Goal: Information Seeking & Learning: Learn about a topic

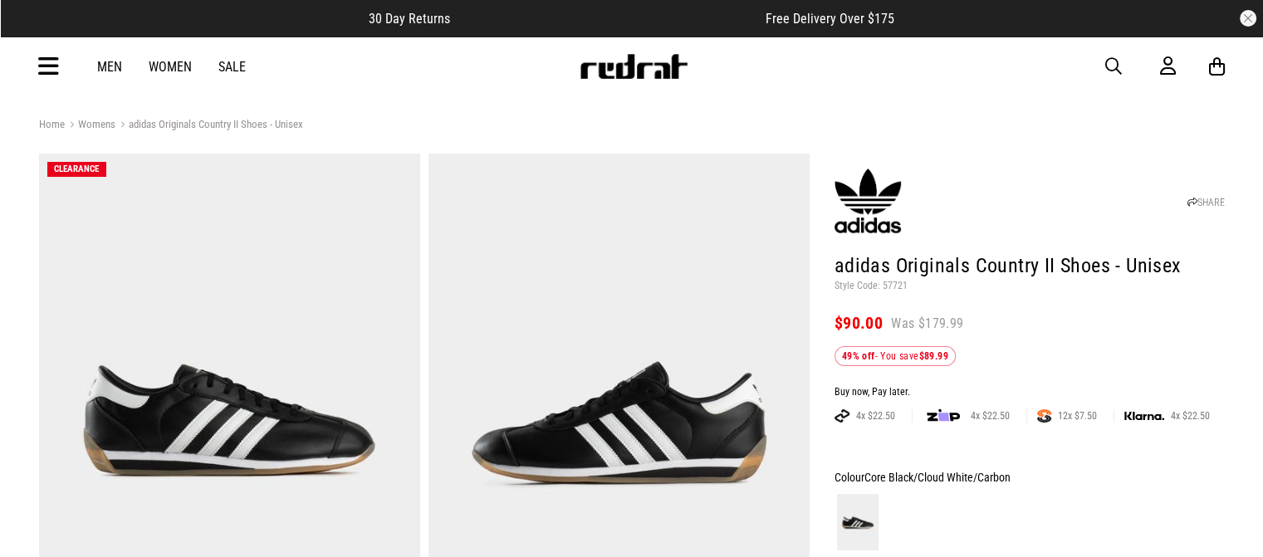
click at [1093, 67] on div "Men Women Sale Sign in New Back Footwear Back Mens Back Womens Back Youth & Kid…" at bounding box center [632, 67] width 1213 height 60
click at [1103, 67] on div "Men Women Sale Sign in New Back Footwear Back Mens Back Womens Back Youth & Kid…" at bounding box center [632, 67] width 1213 height 60
click at [1110, 66] on span "button" at bounding box center [1113, 66] width 17 height 20
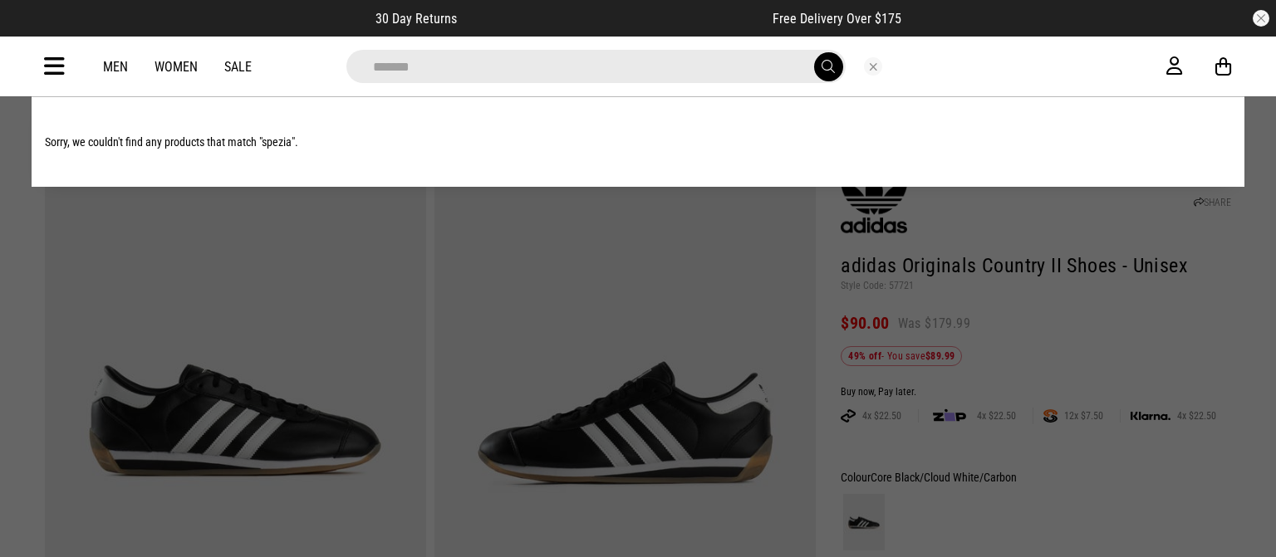
type input "*******"
click at [814, 52] on button "submit" at bounding box center [828, 66] width 29 height 29
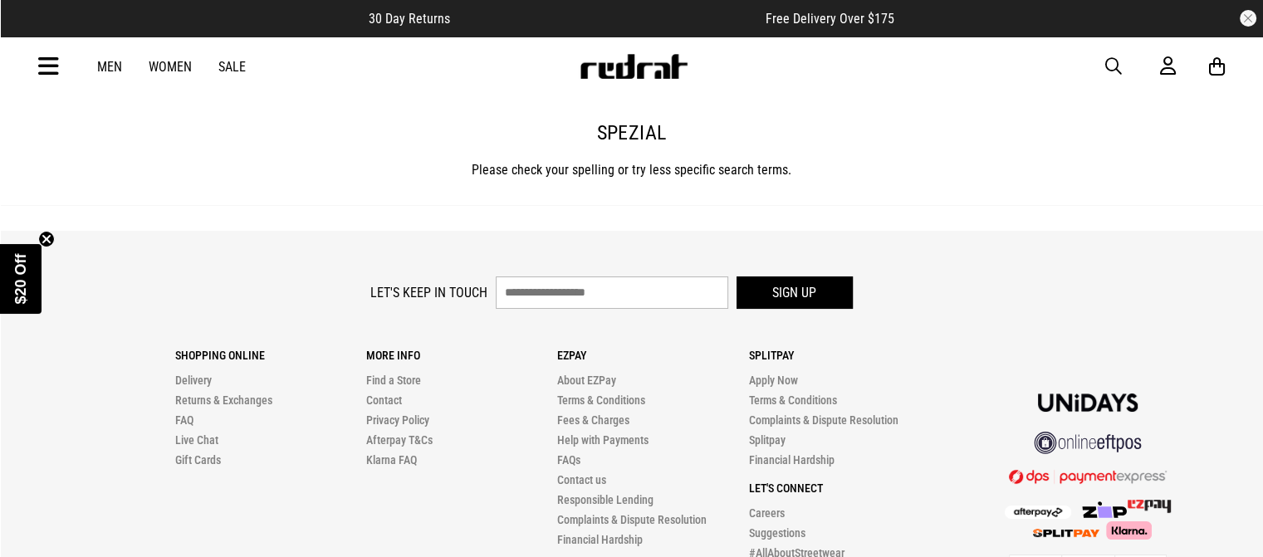
click at [1110, 66] on span "button" at bounding box center [1113, 66] width 17 height 20
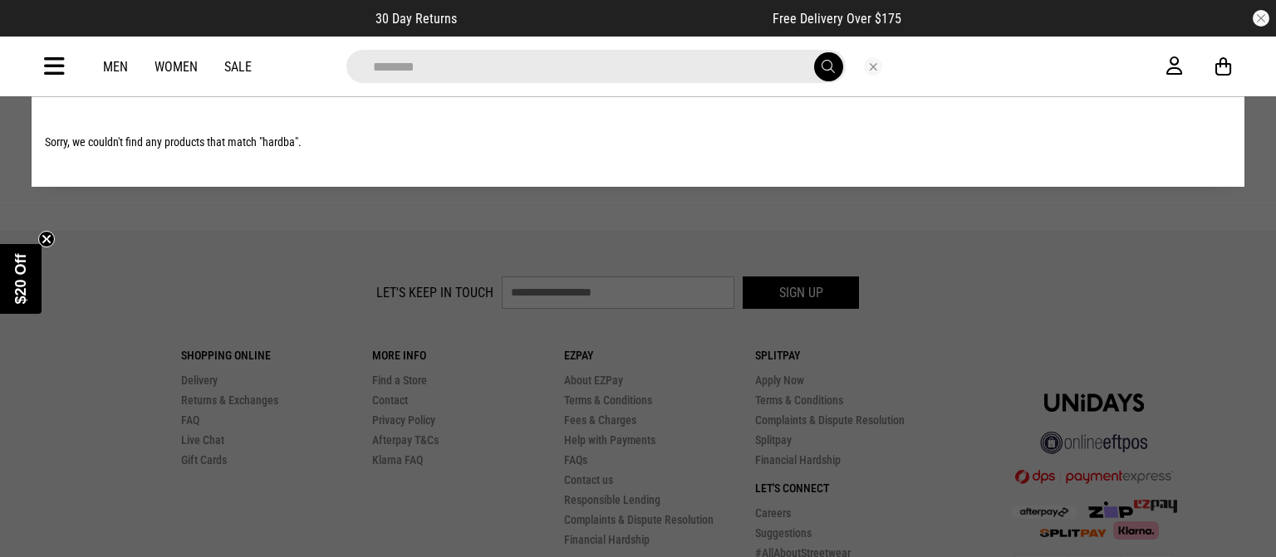
type input "********"
click at [814, 52] on button "submit" at bounding box center [828, 66] width 29 height 29
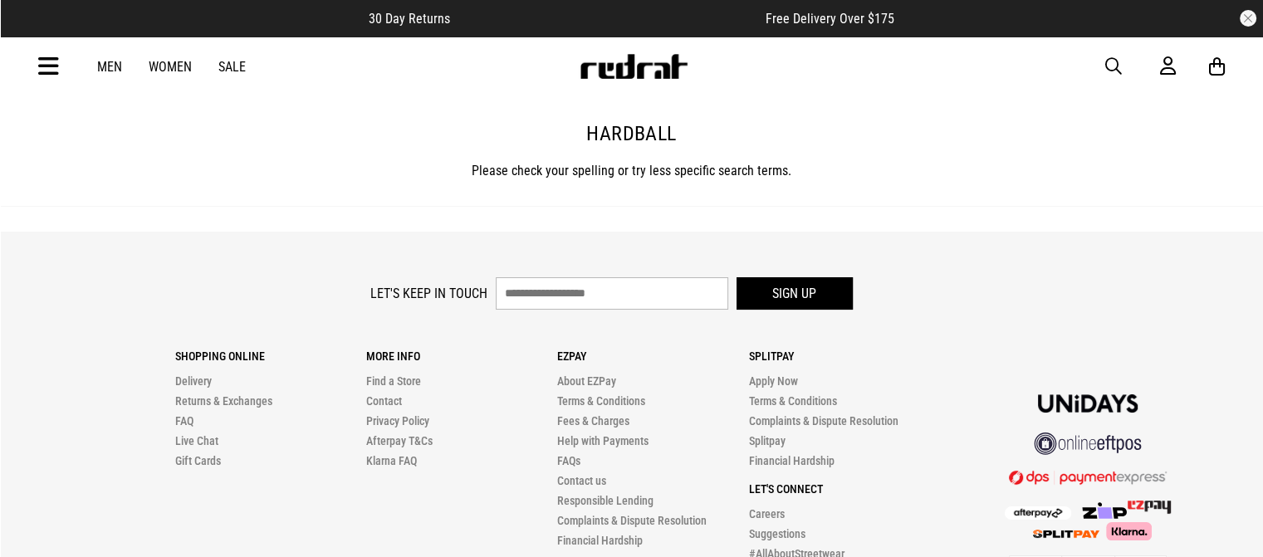
click at [184, 61] on link "Women" at bounding box center [170, 67] width 43 height 16
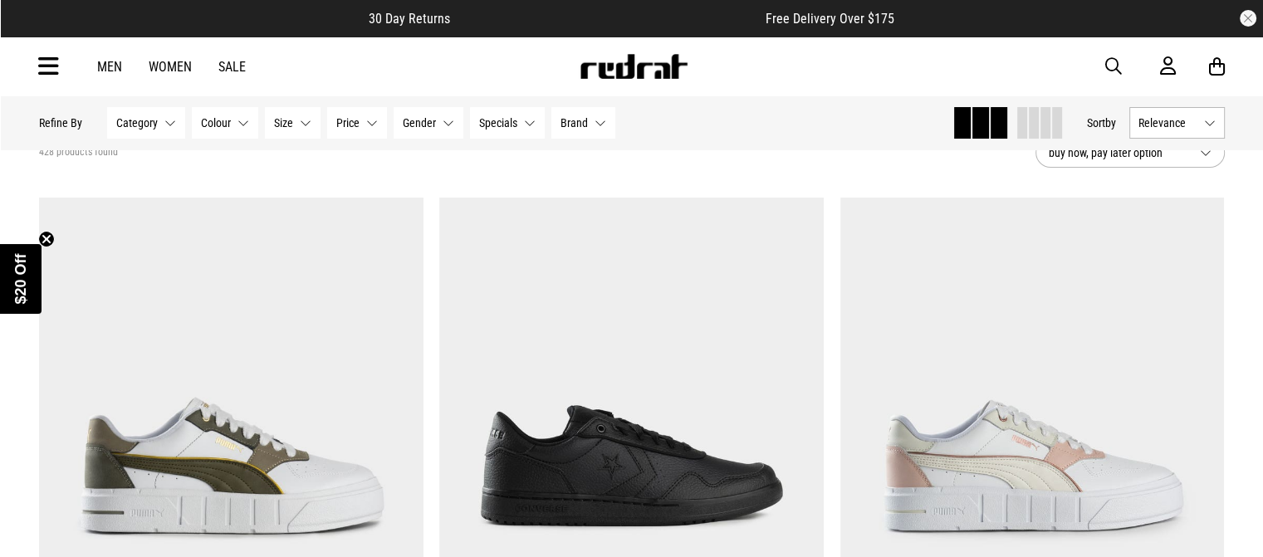
scroll to position [95, 0]
click at [577, 129] on span "Brand" at bounding box center [574, 122] width 27 height 13
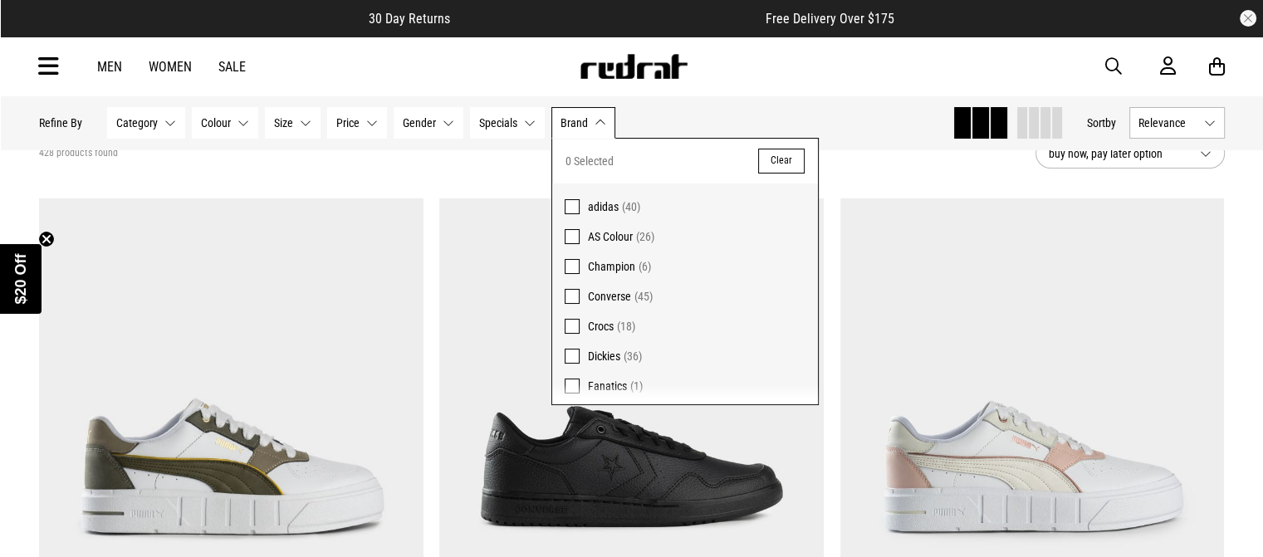
scroll to position [0, 0]
click at [579, 208] on label "adidas (40)" at bounding box center [685, 203] width 266 height 38
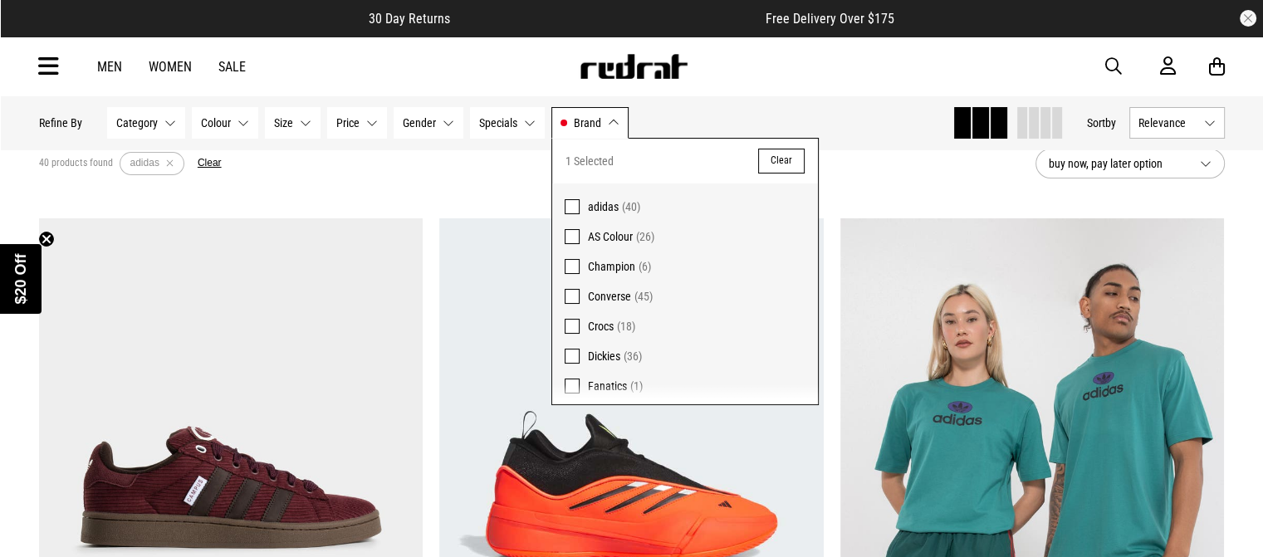
click at [804, 114] on div "Hide Refine s Refine By Filters Category None selected Category 0 Selected Clea…" at bounding box center [489, 123] width 900 height 37
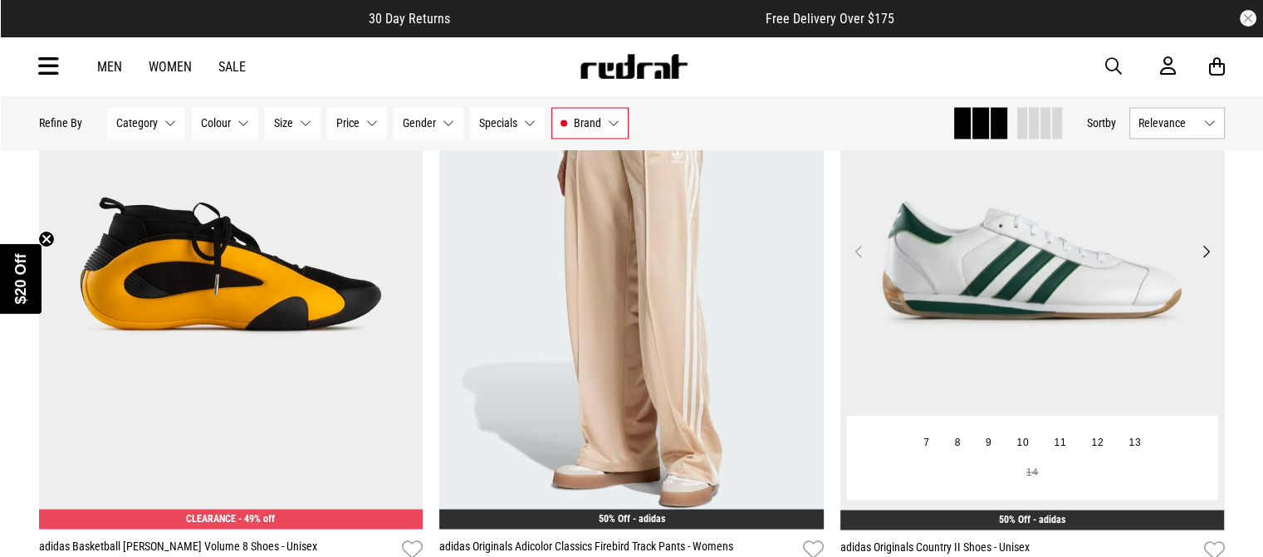
scroll to position [2953, 0]
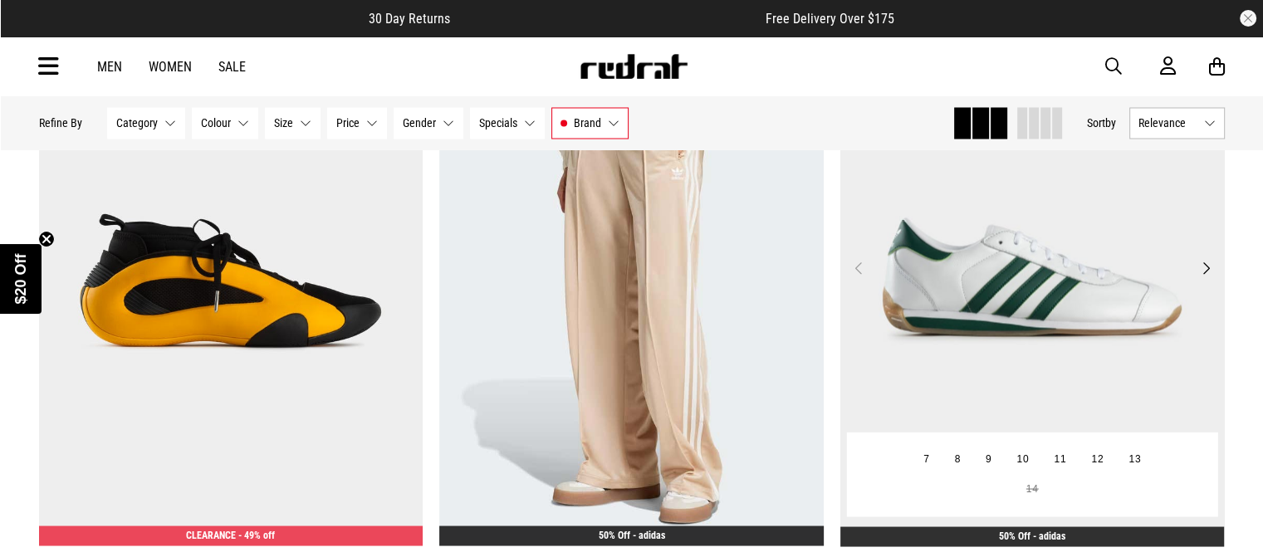
click at [939, 245] on img at bounding box center [1032, 277] width 385 height 538
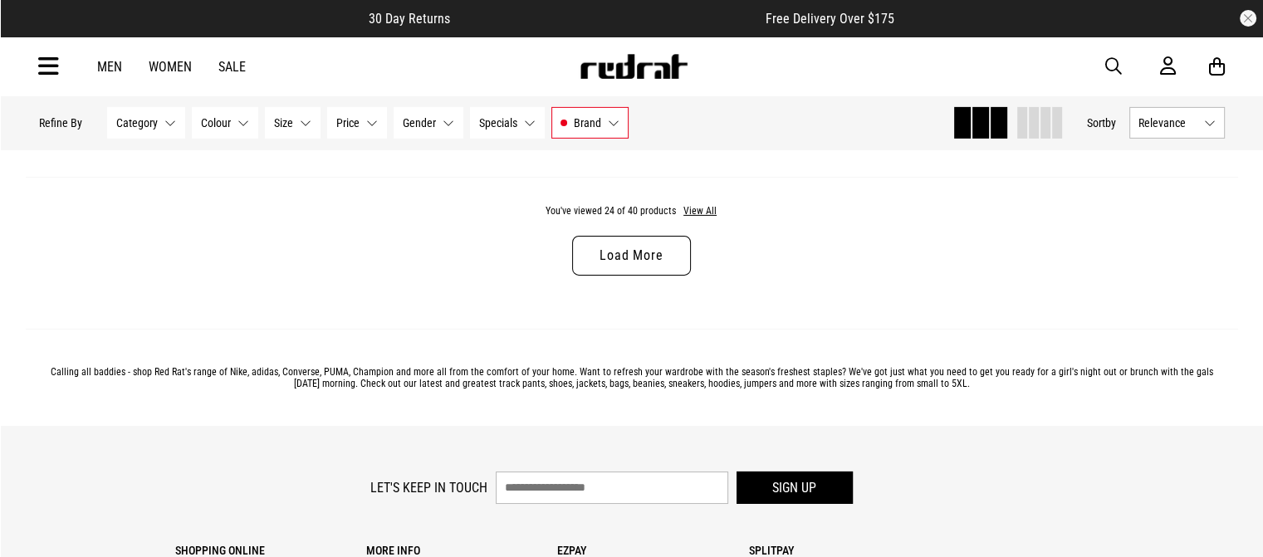
scroll to position [5451, 0]
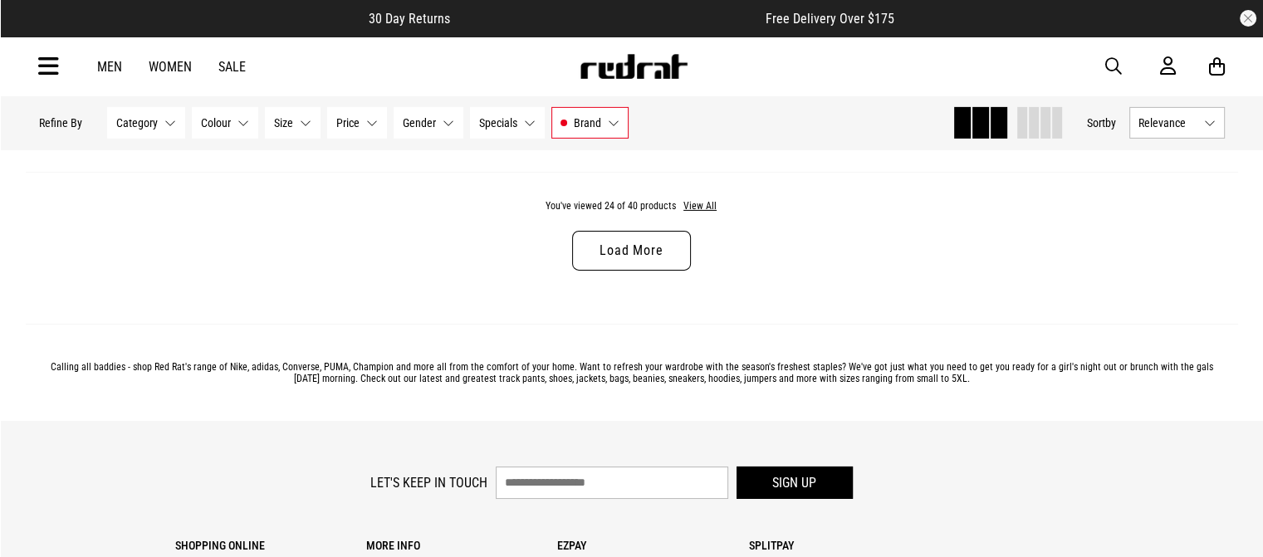
click at [596, 253] on link "Load More" at bounding box center [631, 251] width 118 height 40
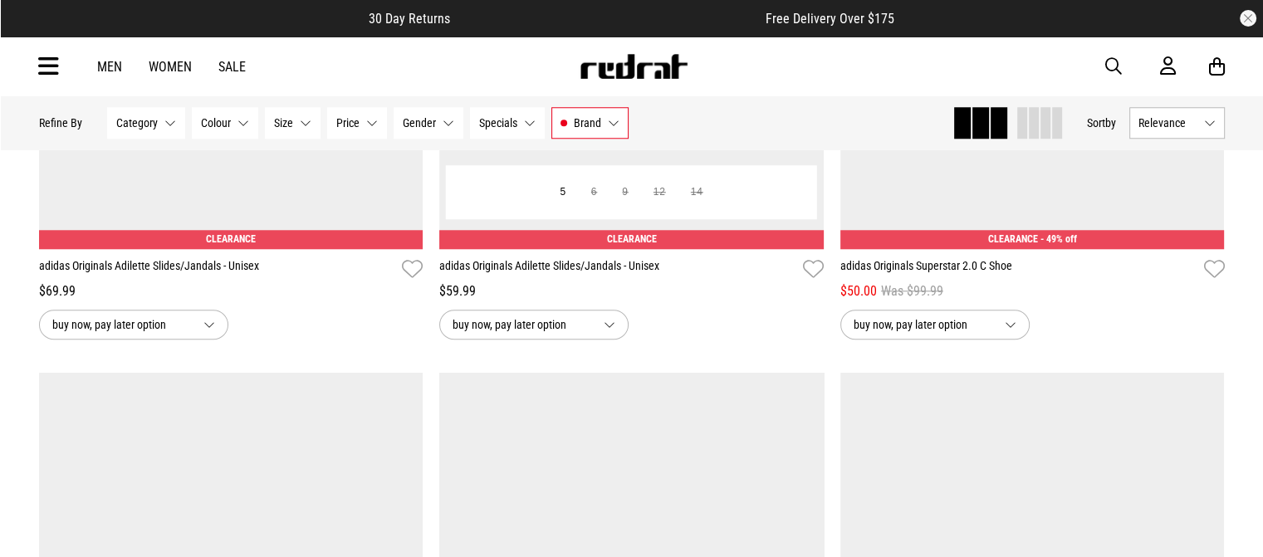
scroll to position [7867, 0]
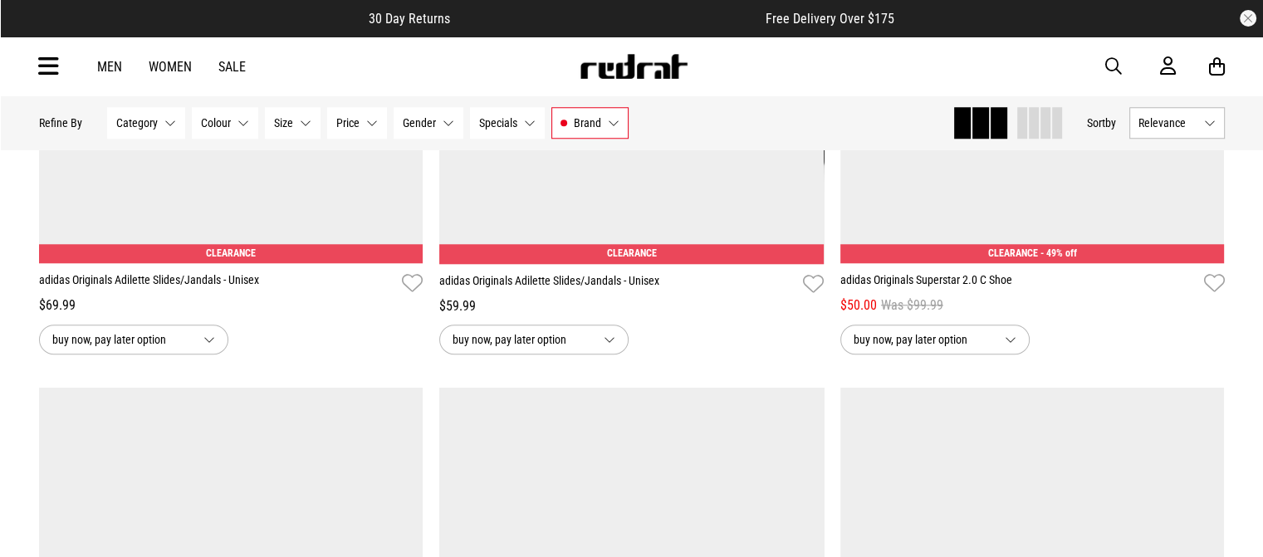
click at [603, 130] on button "Brand adidas" at bounding box center [589, 123] width 77 height 32
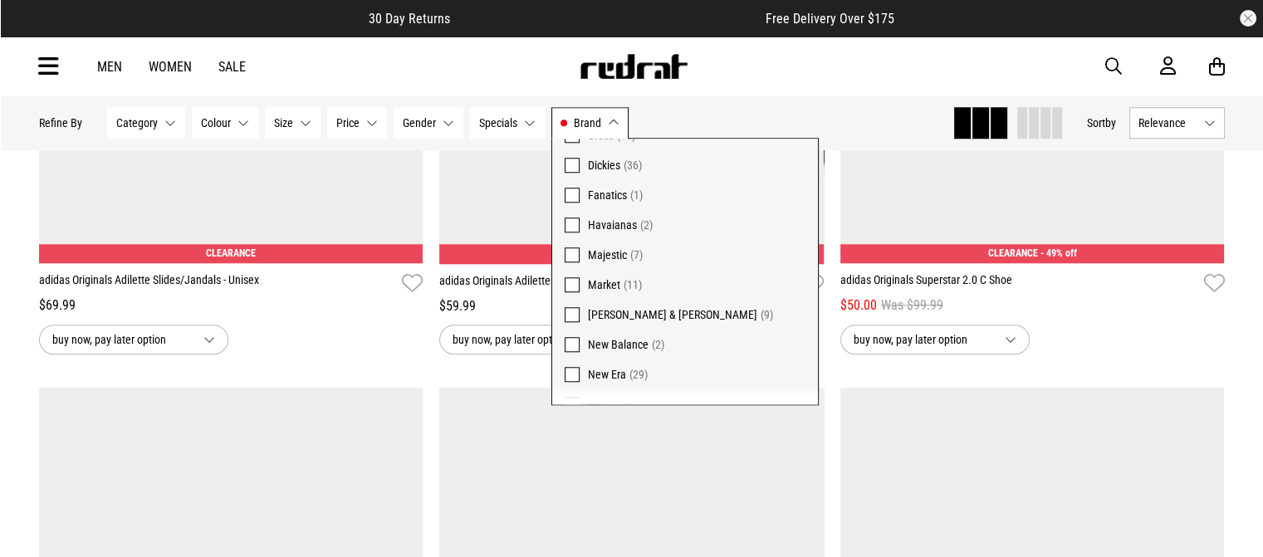
scroll to position [192, 0]
click at [758, 80] on div "Men Women Sale Sign in New Back Footwear Back Mens Back Womens Back Youth & Kid…" at bounding box center [632, 67] width 1213 height 60
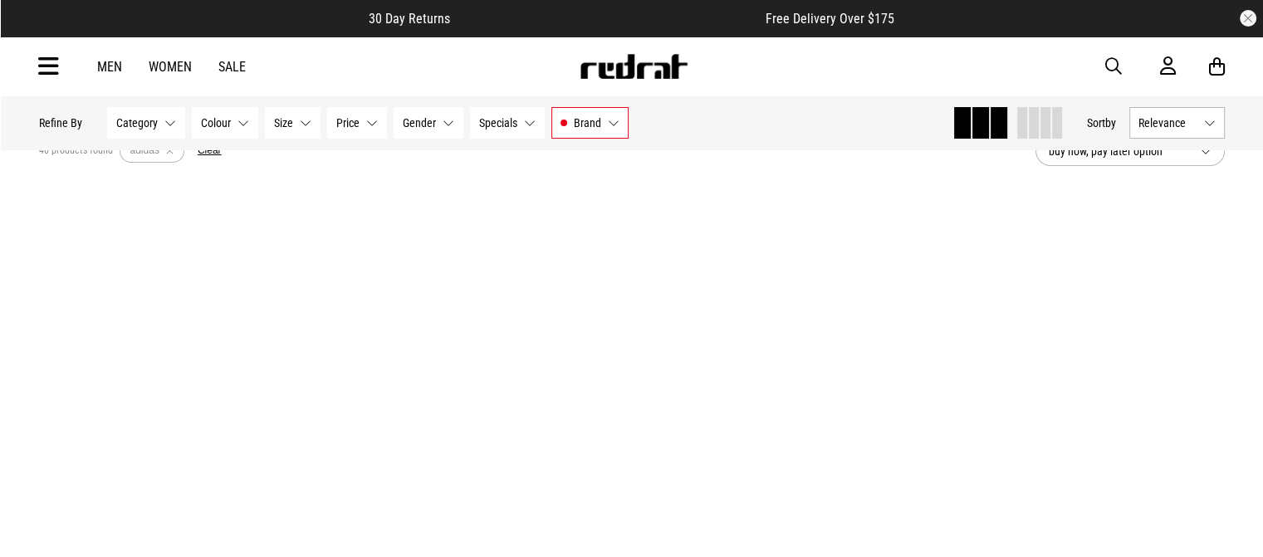
scroll to position [0, 0]
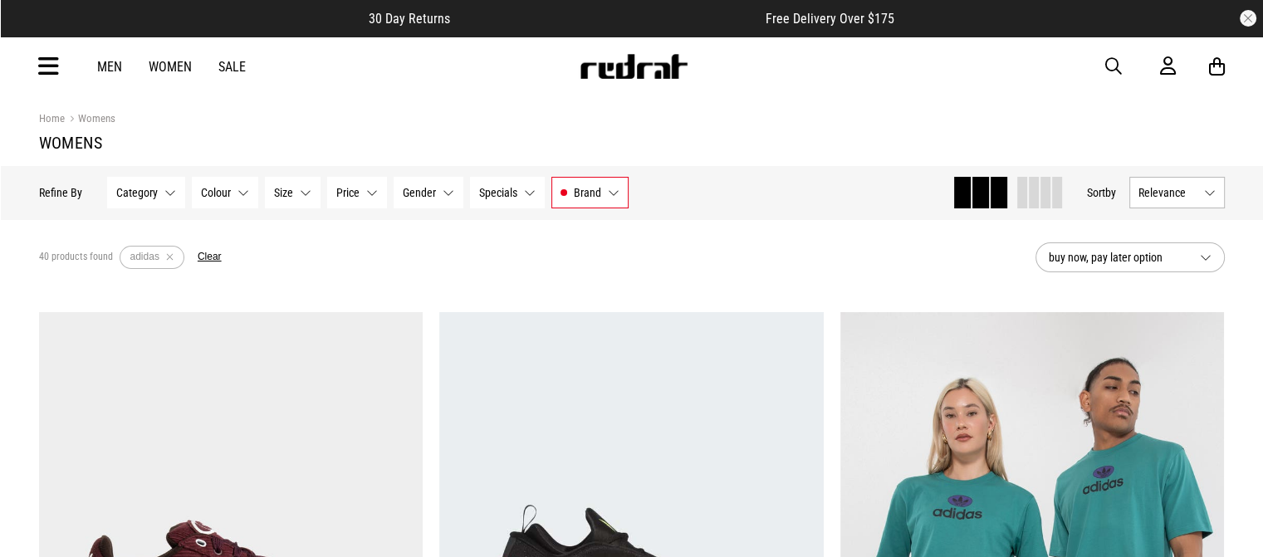
click at [1029, 193] on span at bounding box center [1034, 193] width 10 height 32
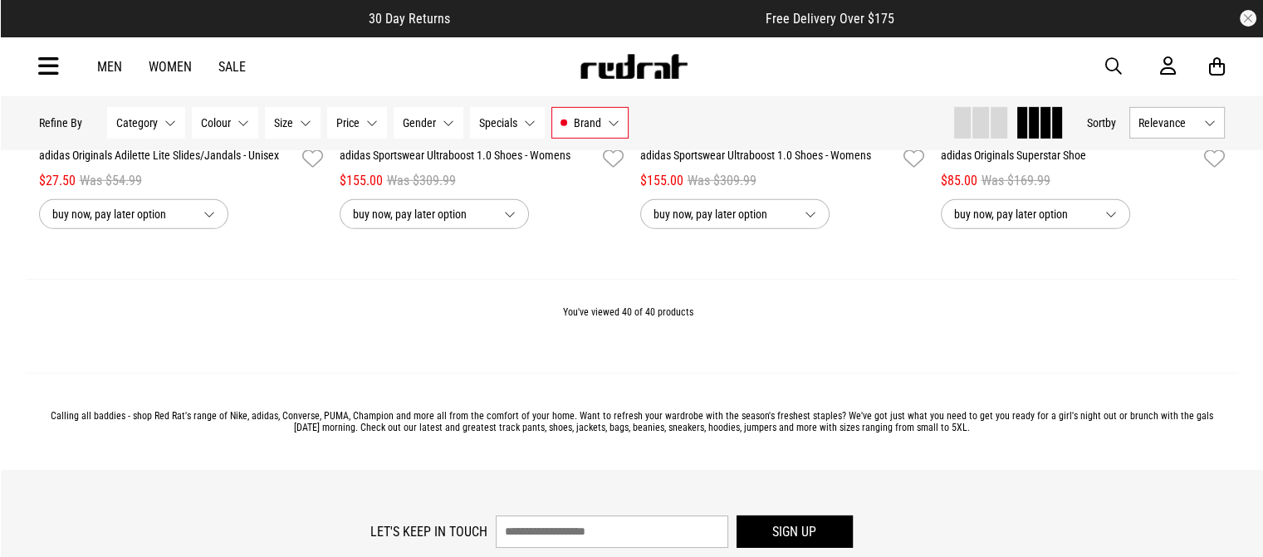
scroll to position [5262, 0]
